Goal: Task Accomplishment & Management: Manage account settings

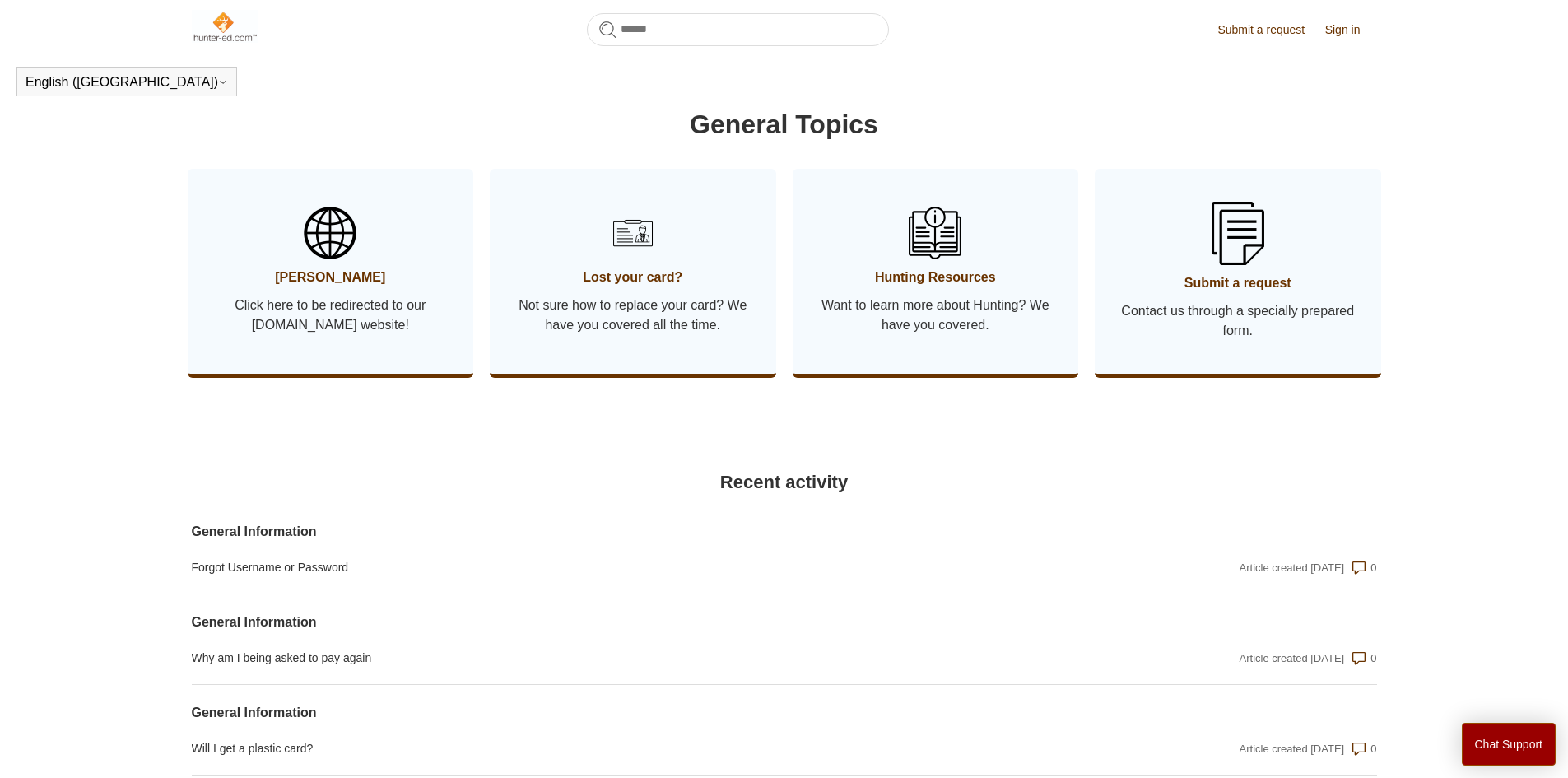
scroll to position [1163, 0]
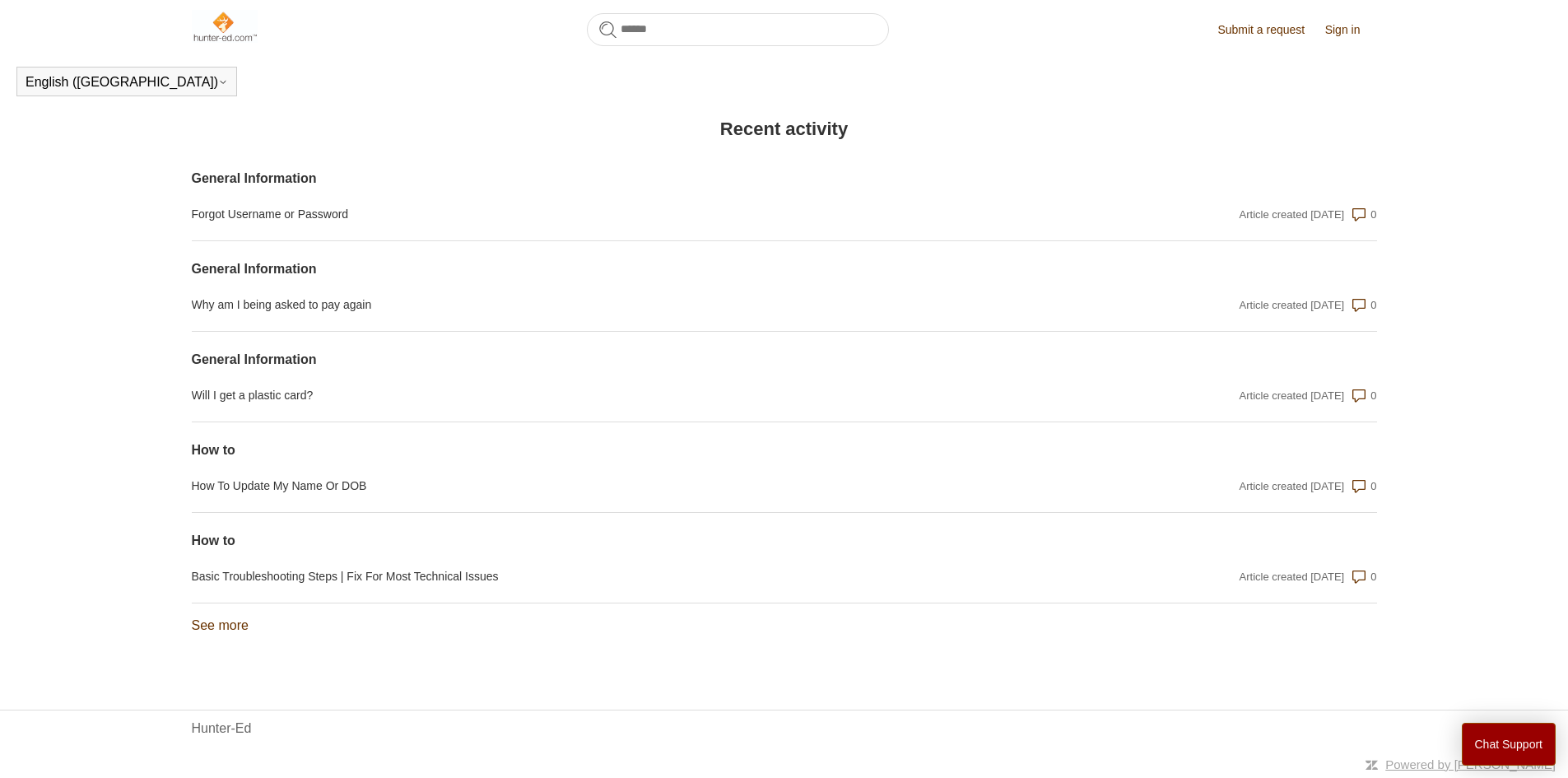
click at [1275, 32] on link "Submit a request" at bounding box center [1269, 30] width 104 height 17
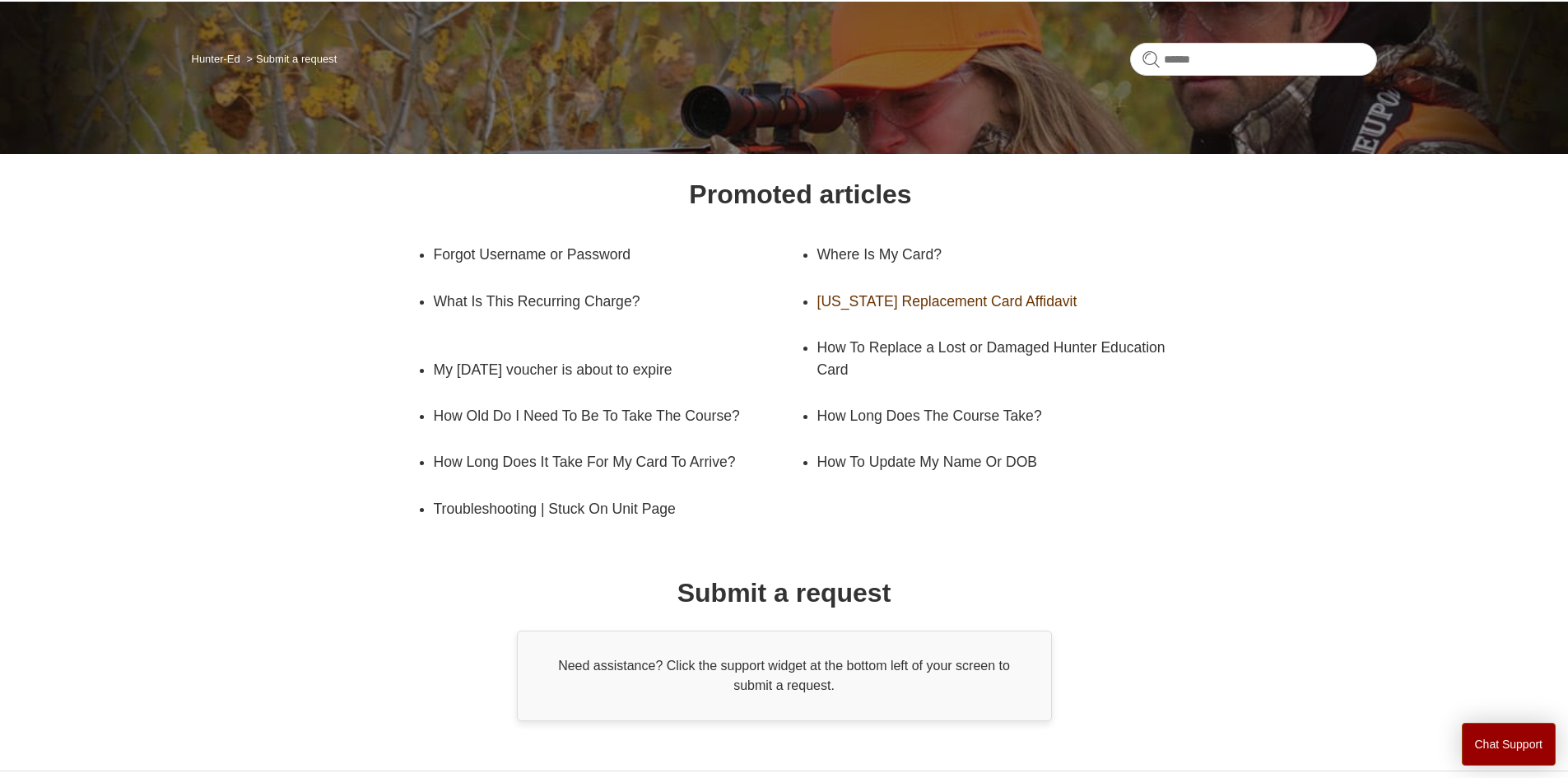
scroll to position [163, 0]
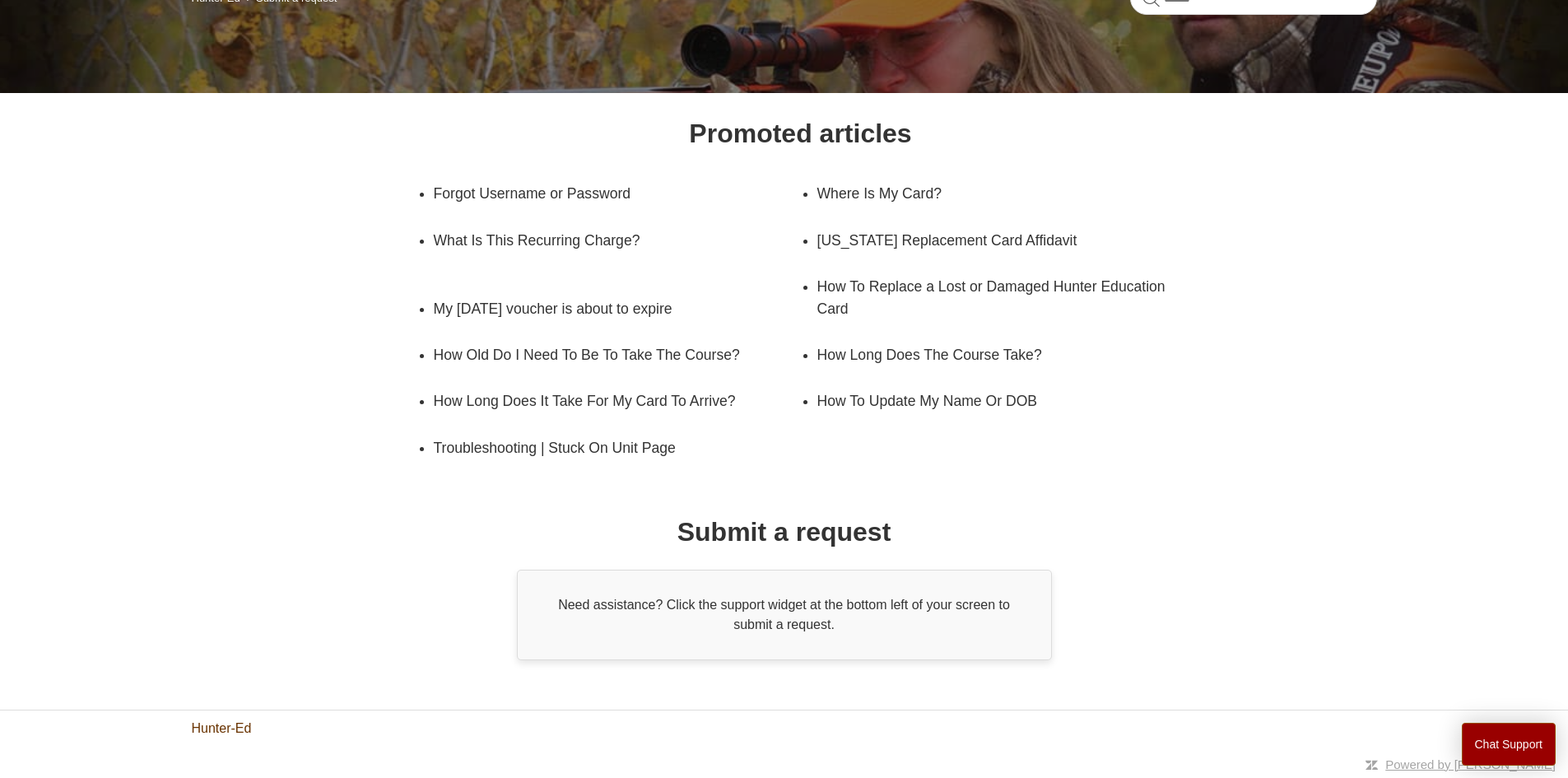
click at [209, 726] on link "Hunter-Ed" at bounding box center [222, 728] width 60 height 20
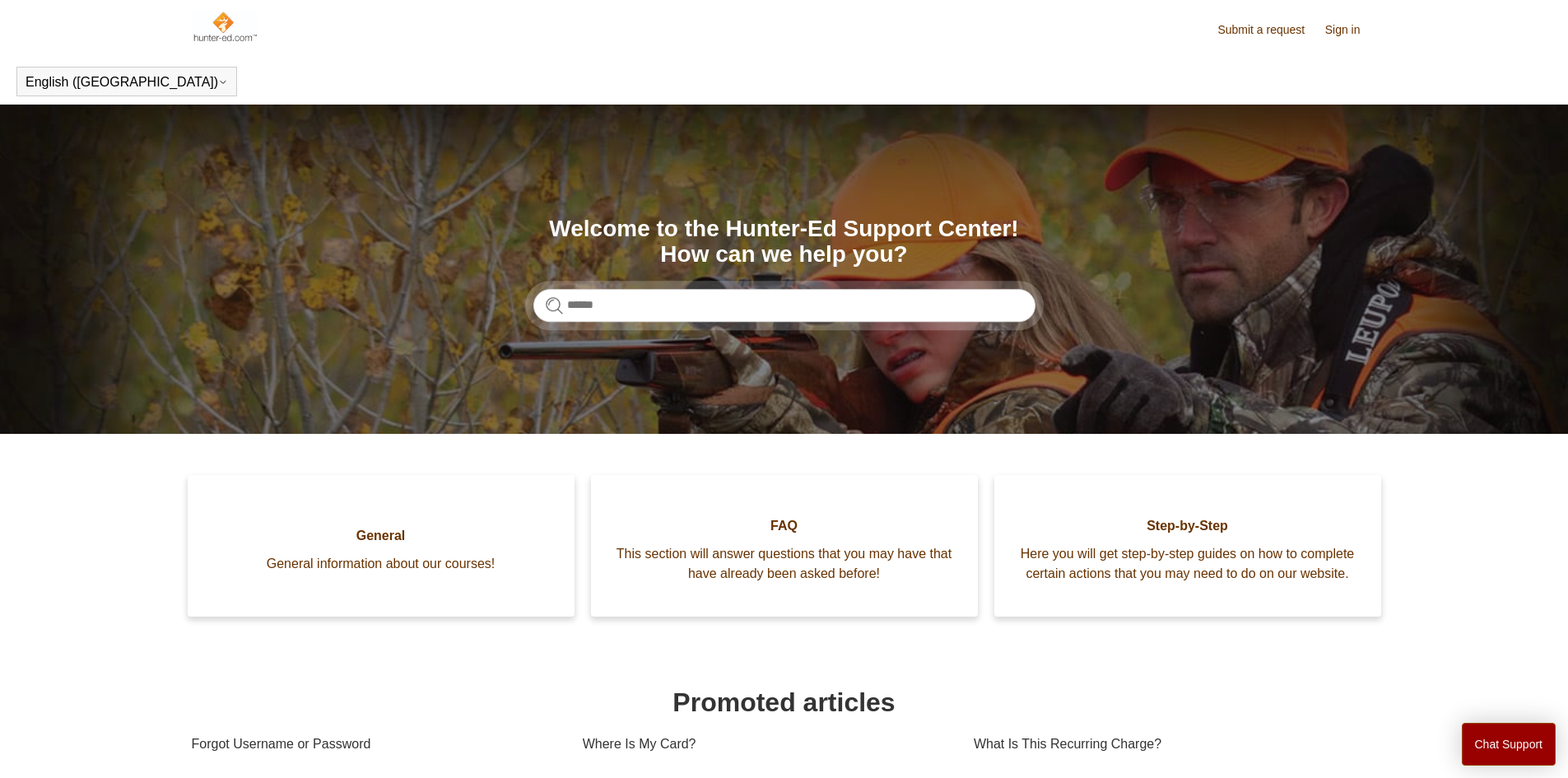
click at [1337, 25] on link "Sign in" at bounding box center [1351, 30] width 52 height 17
click at [1360, 25] on span "[PERSON_NAME]" at bounding box center [1308, 28] width 109 height 14
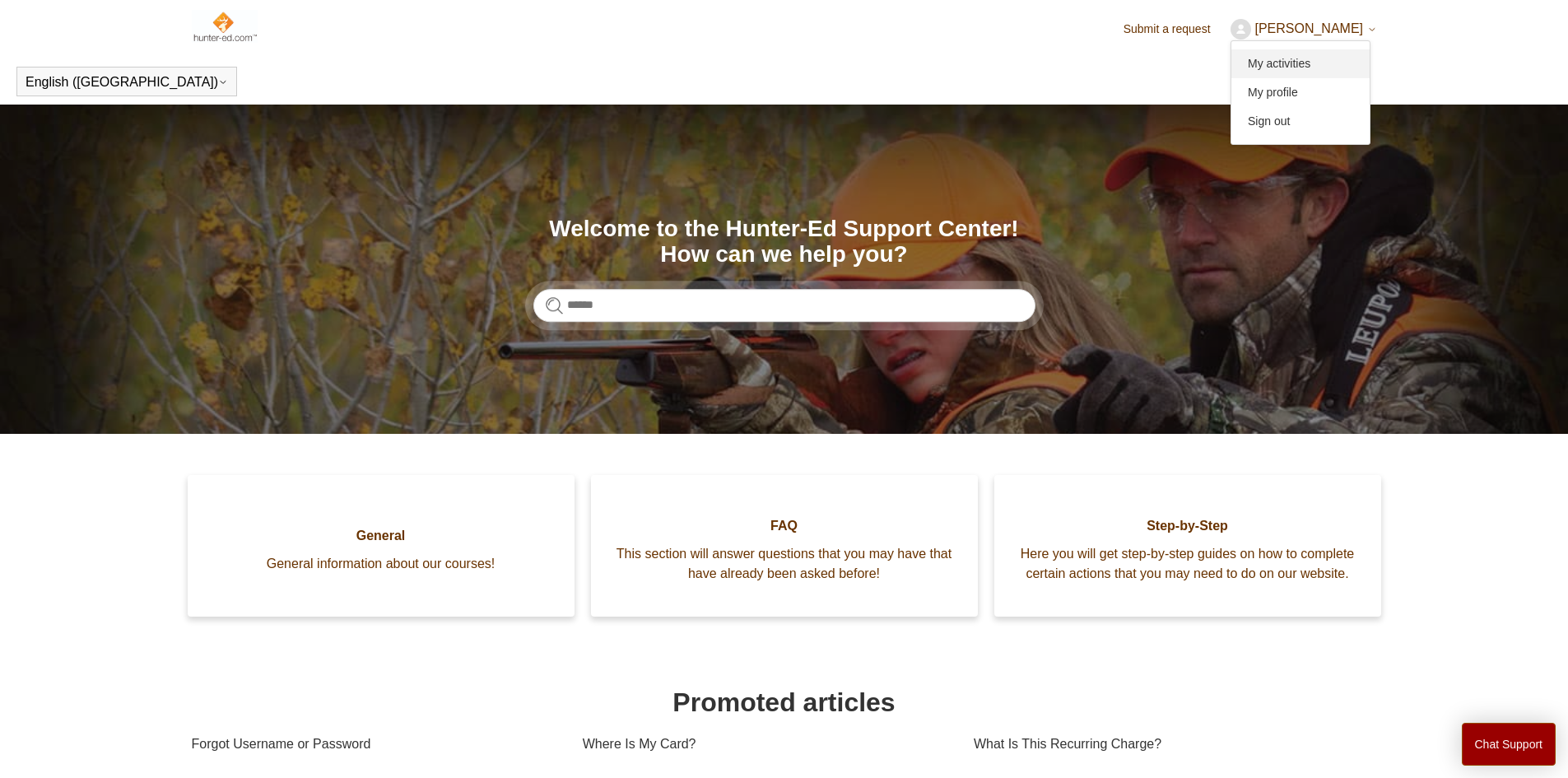
click at [1313, 68] on link "My activities" at bounding box center [1300, 64] width 139 height 29
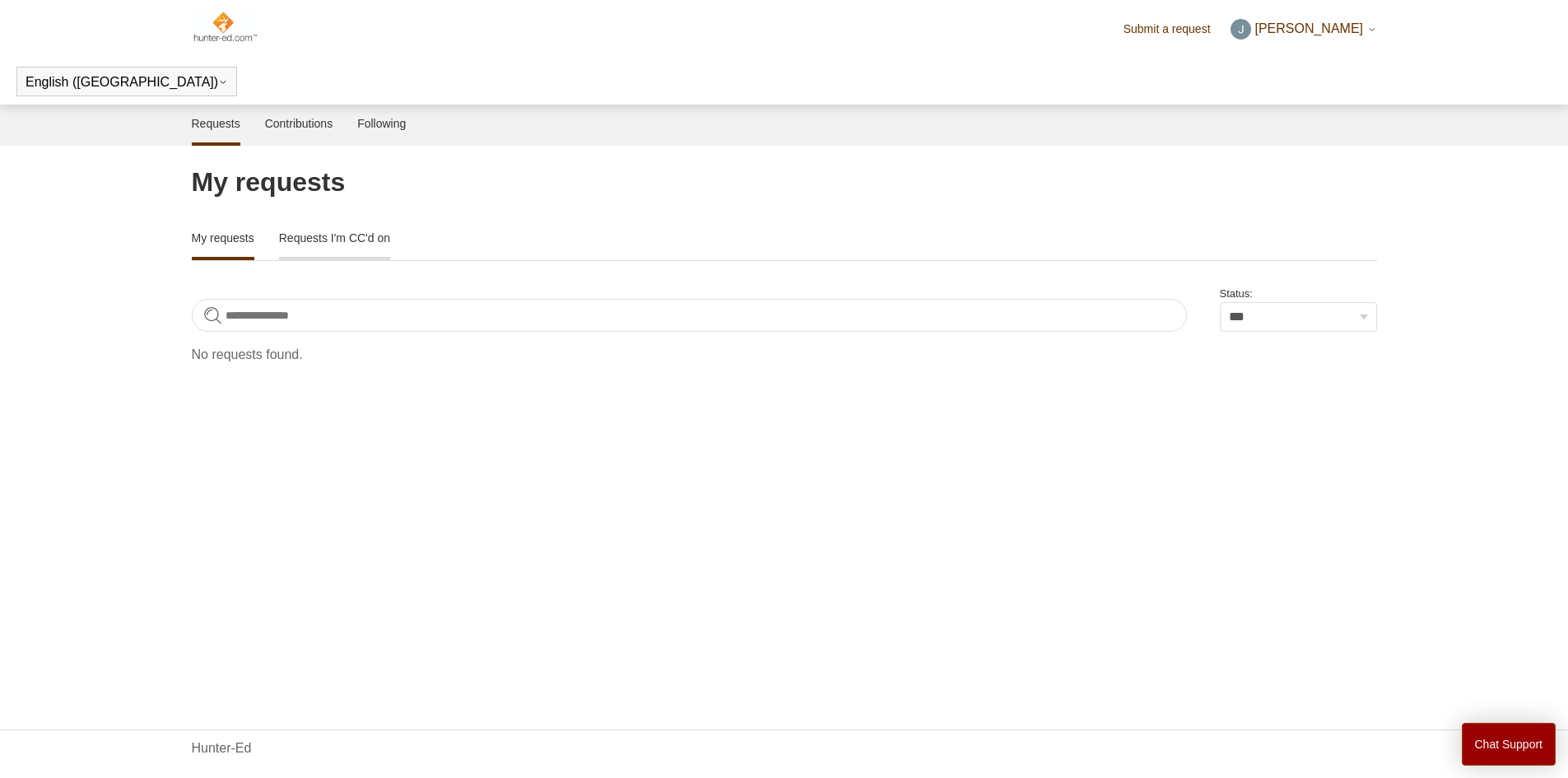
click at [327, 232] on link "Requests I'm CC'd on" at bounding box center [334, 236] width 111 height 35
click at [212, 252] on link "My requests" at bounding box center [222, 236] width 62 height 35
click at [301, 127] on link "Contributions" at bounding box center [299, 122] width 68 height 35
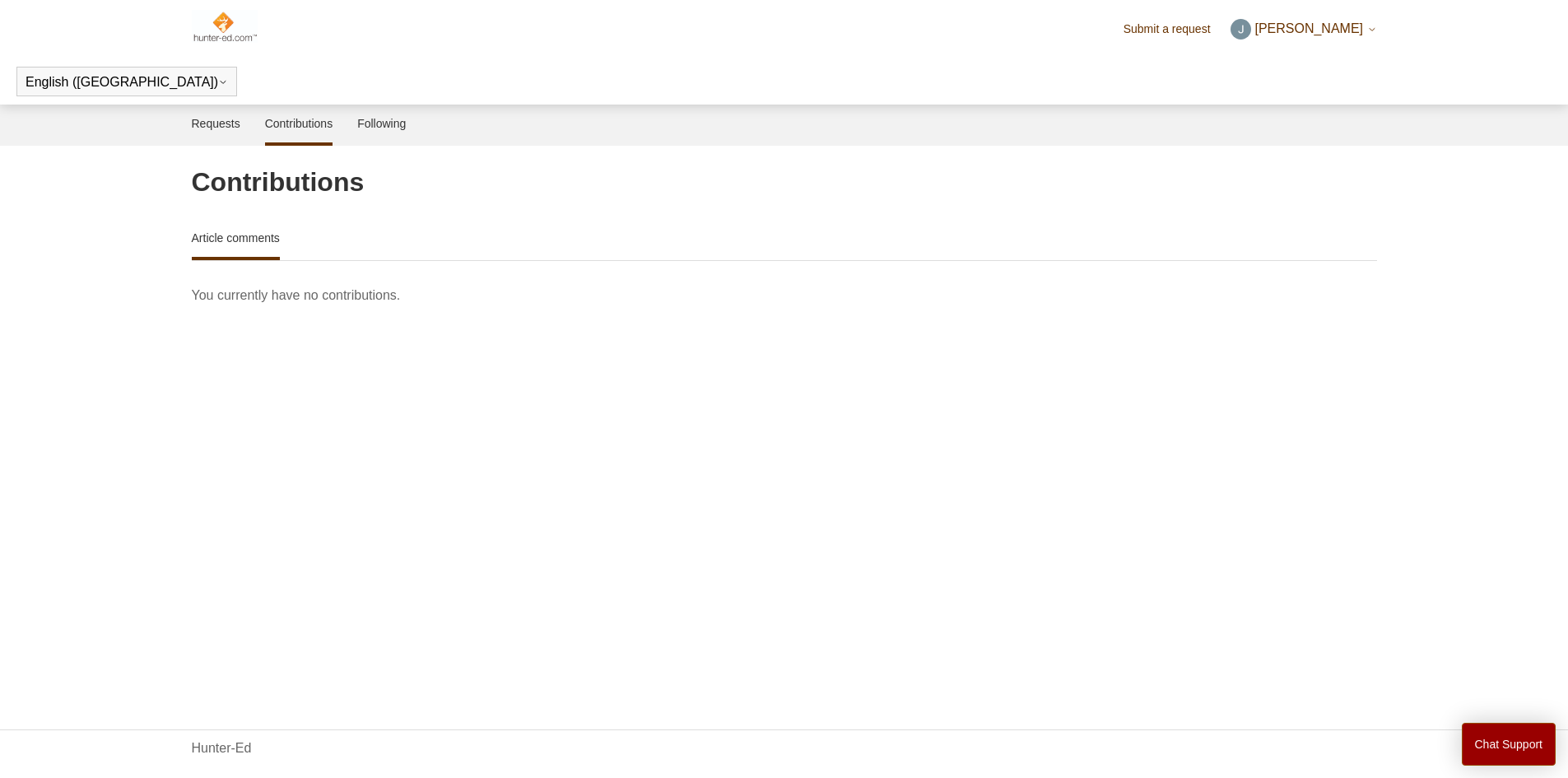
click at [224, 35] on img at bounding box center [225, 27] width 66 height 33
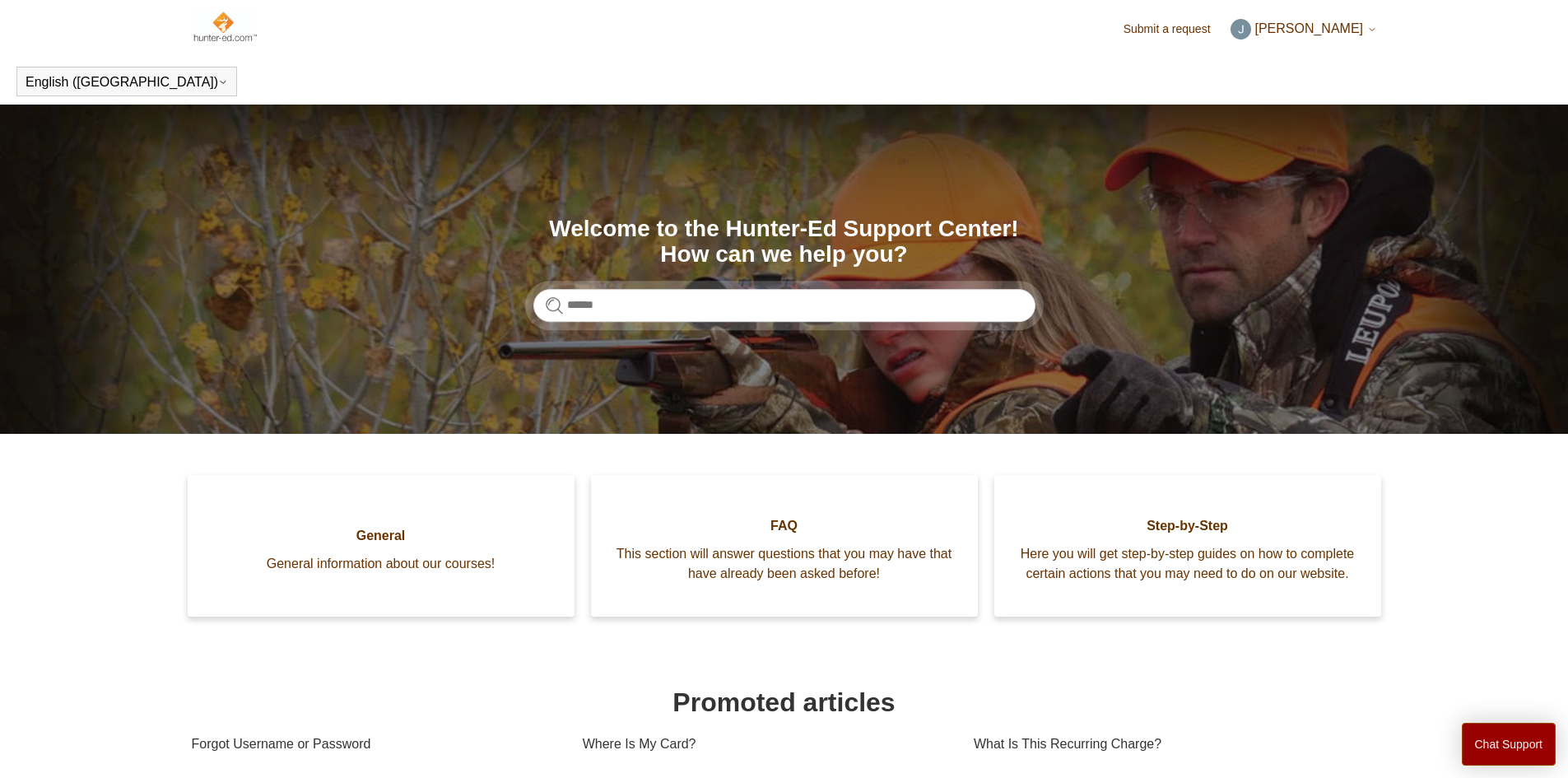
click at [1287, 25] on span "[PERSON_NAME]" at bounding box center [1308, 28] width 109 height 14
click at [1278, 92] on link "My profile" at bounding box center [1300, 92] width 139 height 29
